Goal: Find specific page/section: Find specific page/section

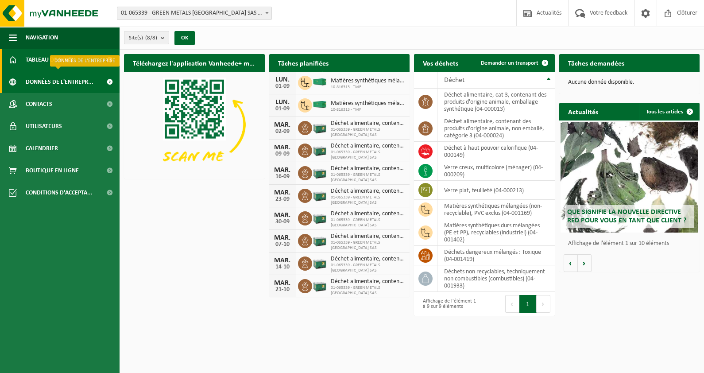
click at [73, 86] on span "Données de l'entrepr..." at bounding box center [60, 82] width 68 height 22
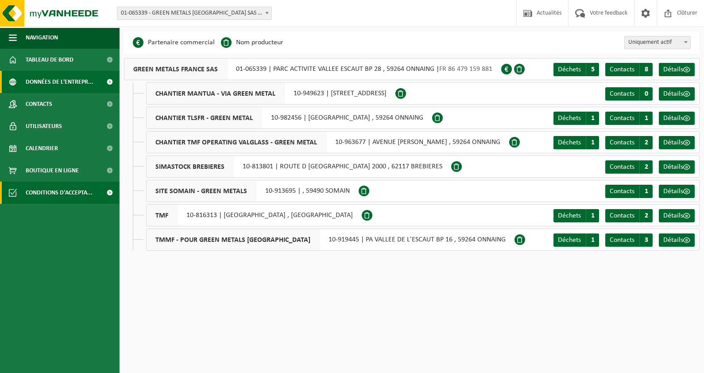
drag, startPoint x: 0, startPoint y: 0, endPoint x: 86, endPoint y: 199, distance: 216.9
click at [86, 199] on span "Conditions d'accepta..." at bounding box center [59, 193] width 67 height 22
